Goal: Ask a question

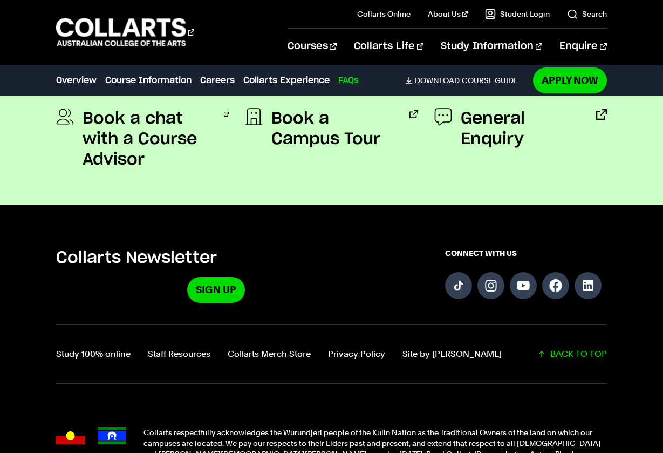
scroll to position [4083, 0]
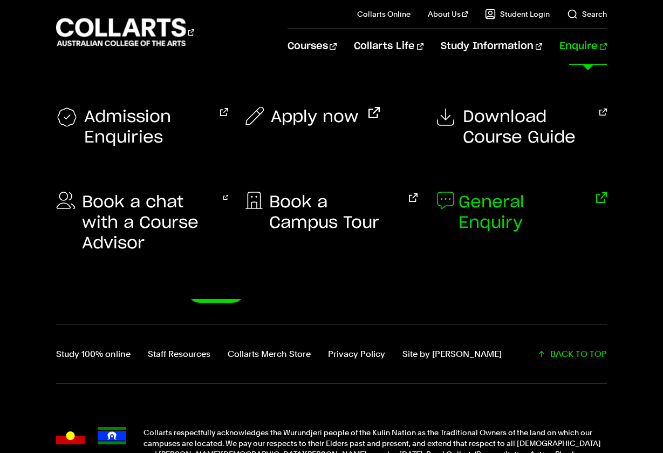
click at [519, 199] on span "General Enquiry" at bounding box center [523, 212] width 128 height 41
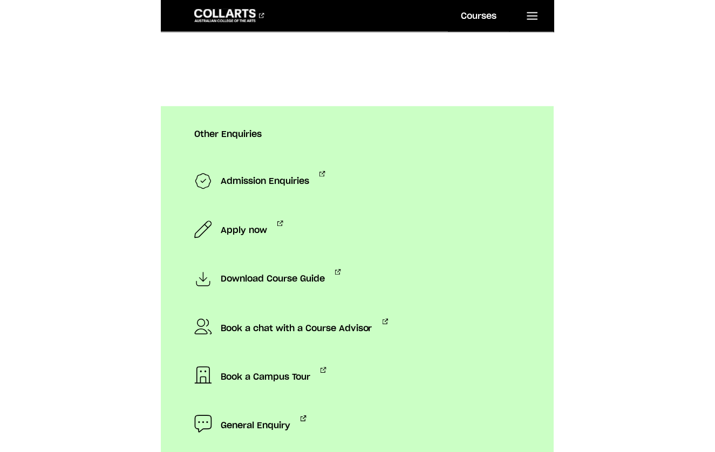
scroll to position [1073, 0]
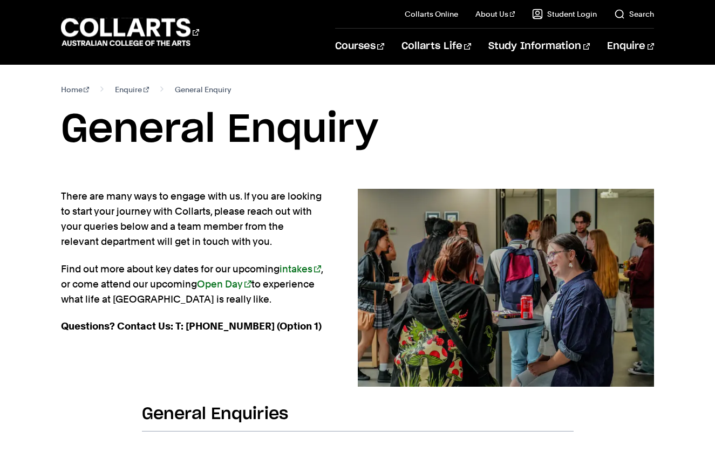
scroll to position [1073, 0]
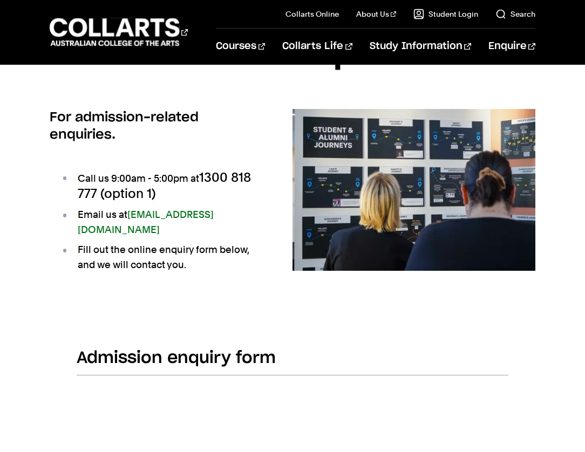
scroll to position [87, 0]
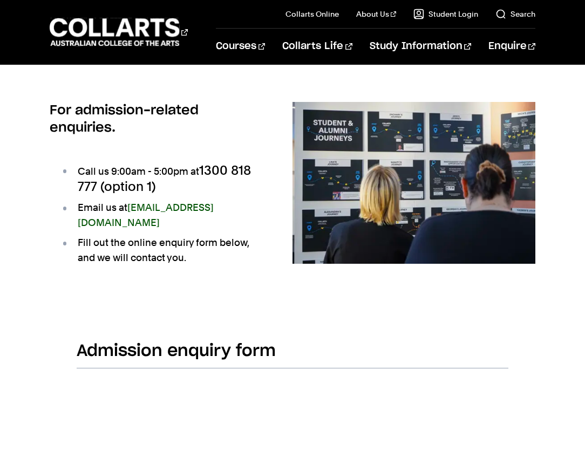
click at [175, 205] on link "[EMAIL_ADDRESS][DOMAIN_NAME]" at bounding box center [146, 215] width 136 height 26
